Goal: Task Accomplishment & Management: Complete application form

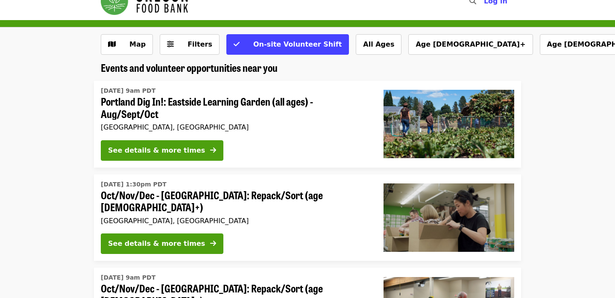
scroll to position [17, 0]
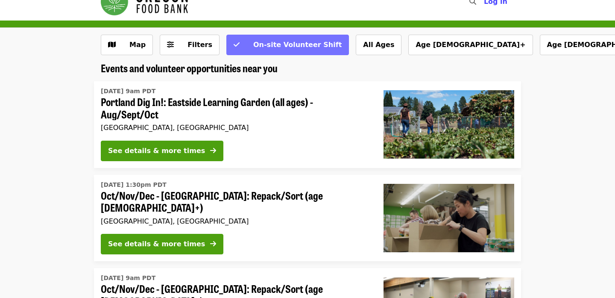
click at [285, 47] on span "On-site Volunteer Shift" at bounding box center [297, 45] width 88 height 8
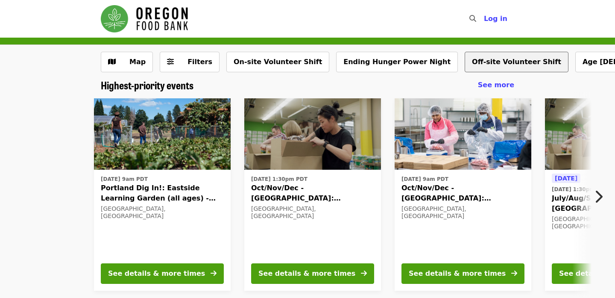
click at [466, 62] on button "Off-site Volunteer Shift" at bounding box center [517, 62] width 104 height 21
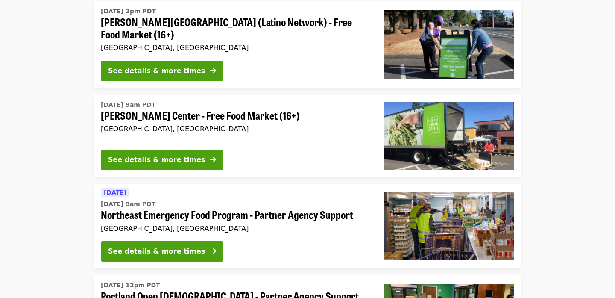
scroll to position [285, 0]
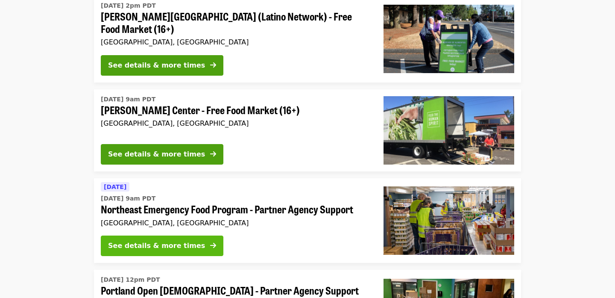
click at [159, 242] on div "See details & more times" at bounding box center [156, 246] width 97 height 10
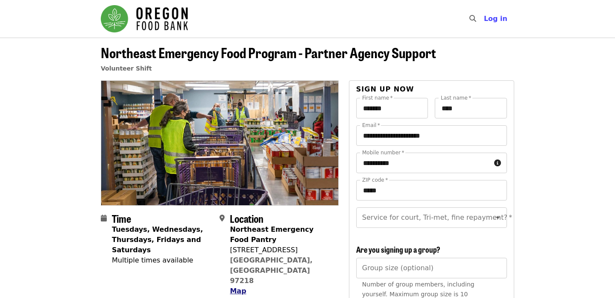
click at [236, 287] on span "Map" at bounding box center [238, 291] width 16 height 8
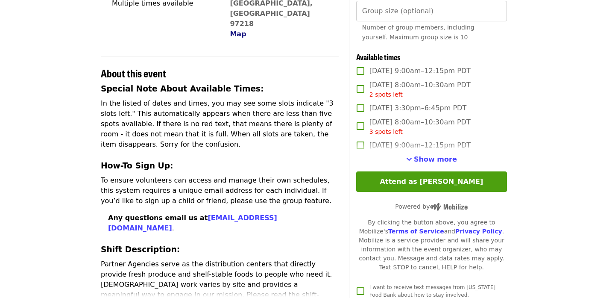
scroll to position [253, 0]
